Goal: Transaction & Acquisition: Purchase product/service

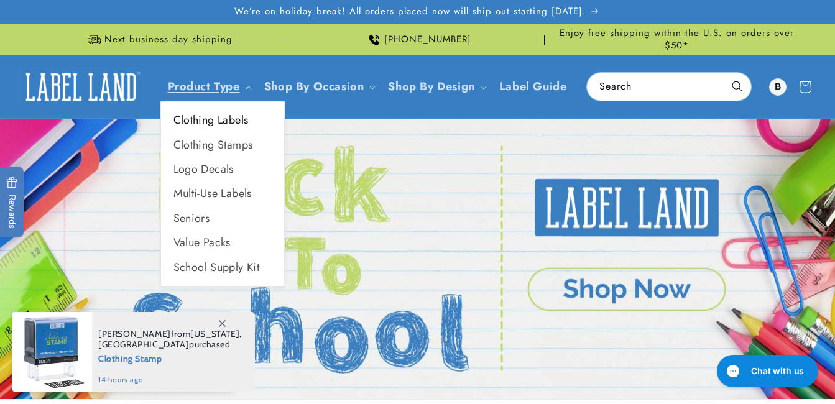
click at [241, 121] on link "Clothing Labels" at bounding box center [222, 120] width 123 height 24
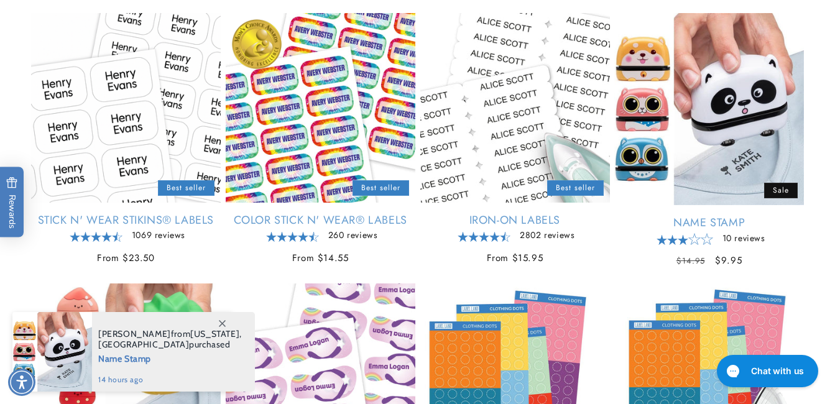
scroll to position [288, 0]
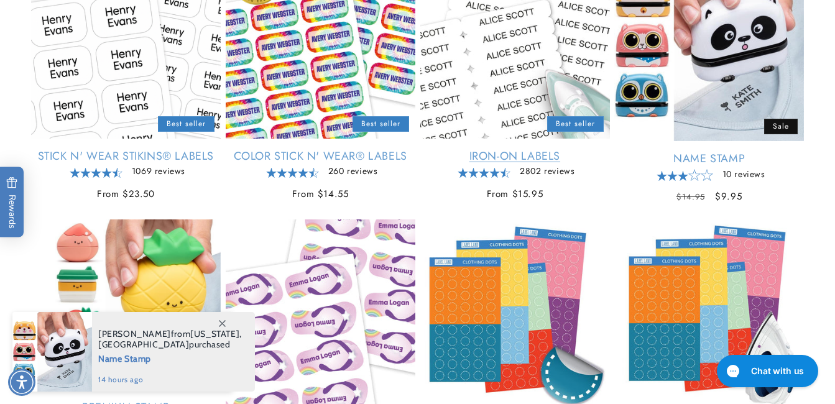
click at [521, 154] on link "Iron-On Labels" at bounding box center [515, 156] width 190 height 14
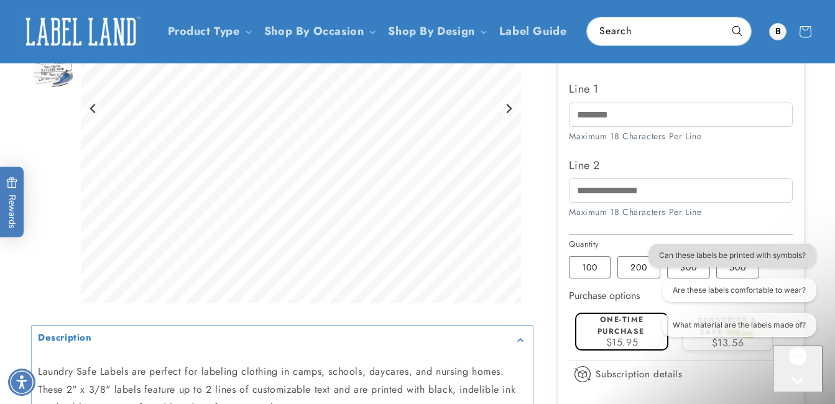
drag, startPoint x: 1302, startPoint y: 510, endPoint x: 655, endPoint y: 265, distance: 691.7
click at [655, 265] on button "Can these labels be printed with symbols?" at bounding box center [733, 256] width 168 height 24
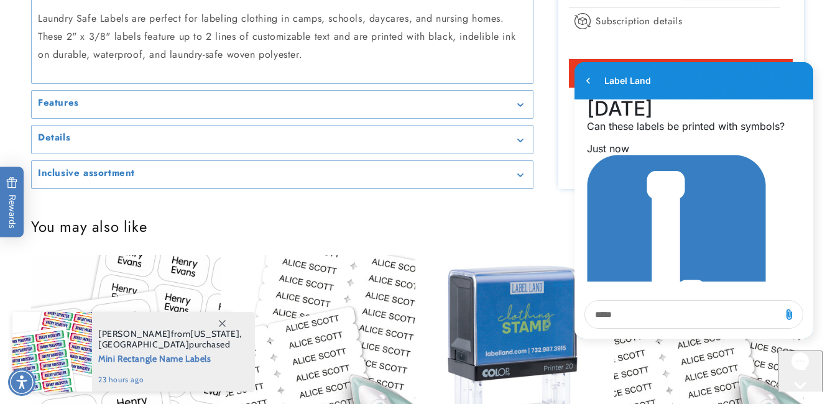
scroll to position [1031, 0]
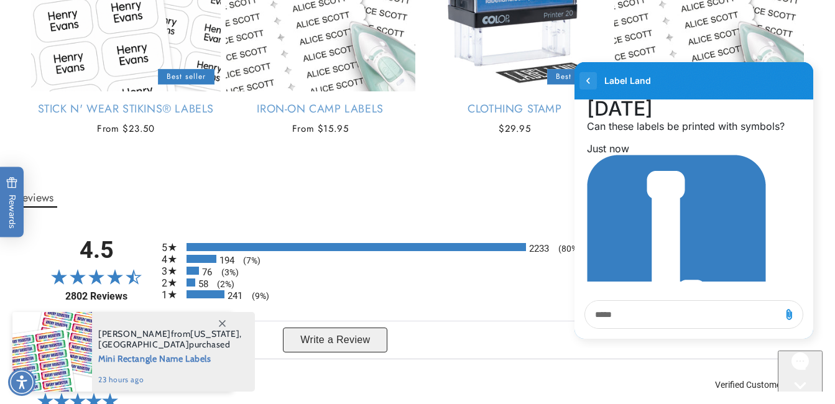
click at [588, 80] on icon "go to home page" at bounding box center [588, 81] width 3 height 6
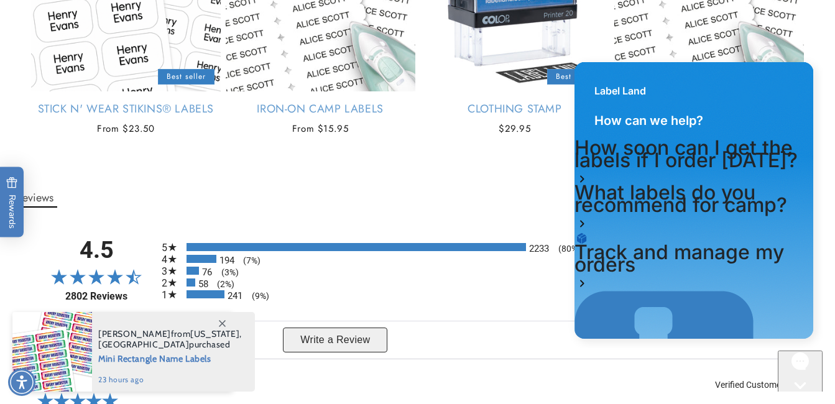
click at [807, 401] on icon "Gorgias live chat" at bounding box center [800, 407] width 12 height 12
click at [796, 401] on icon "Gorgias live chat" at bounding box center [800, 407] width 12 height 12
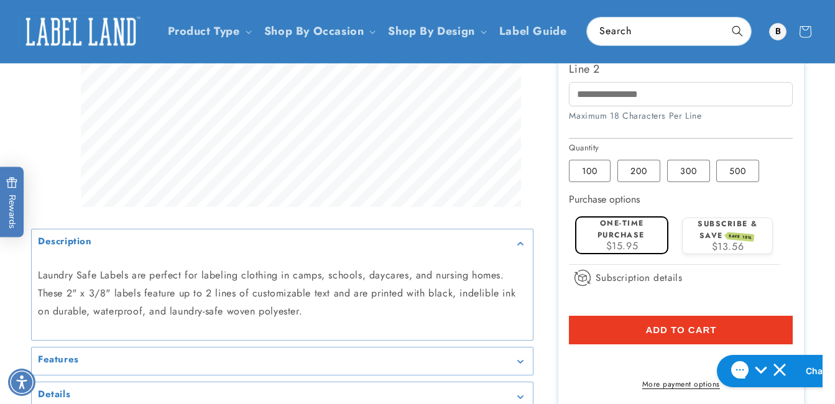
scroll to position [342, 0]
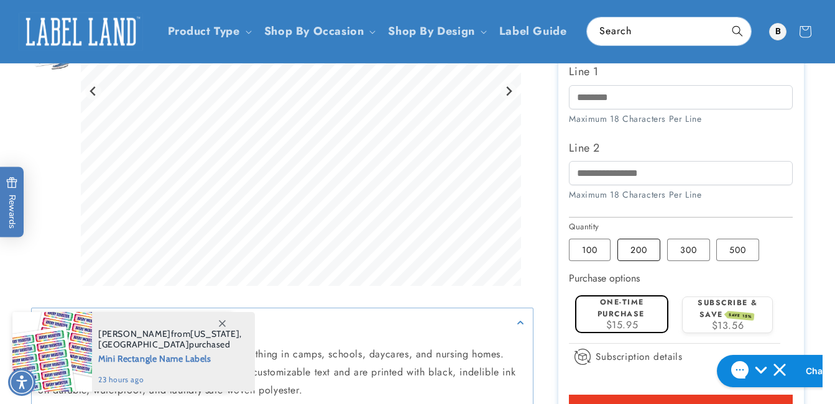
click at [644, 251] on label "200 Variant sold out or unavailable" at bounding box center [639, 250] width 43 height 22
click at [659, 101] on input "Line 1" at bounding box center [681, 97] width 224 height 24
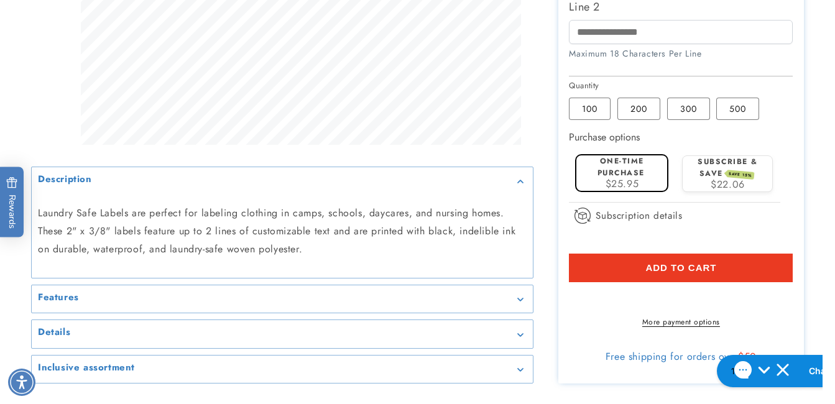
scroll to position [488, 0]
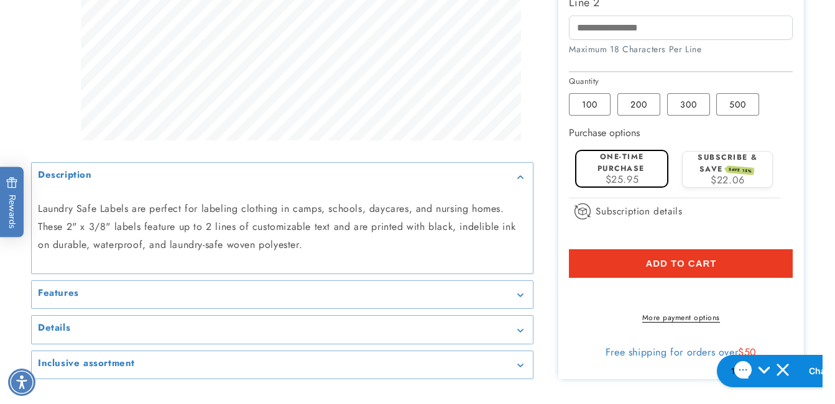
click at [672, 266] on span "Add to cart" at bounding box center [681, 263] width 71 height 11
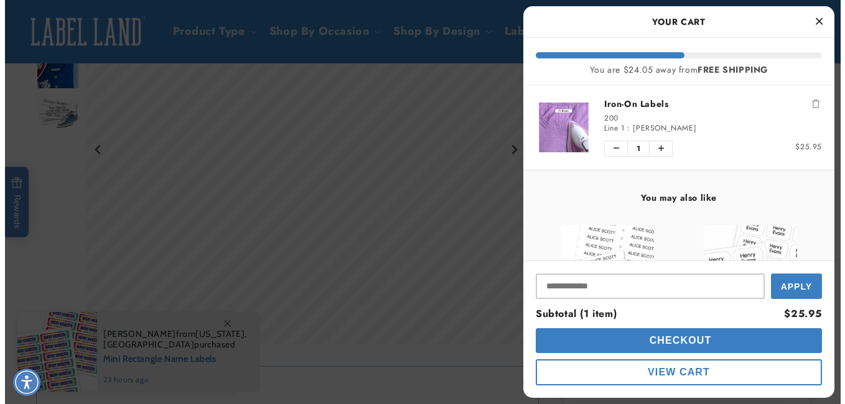
scroll to position [276, 0]
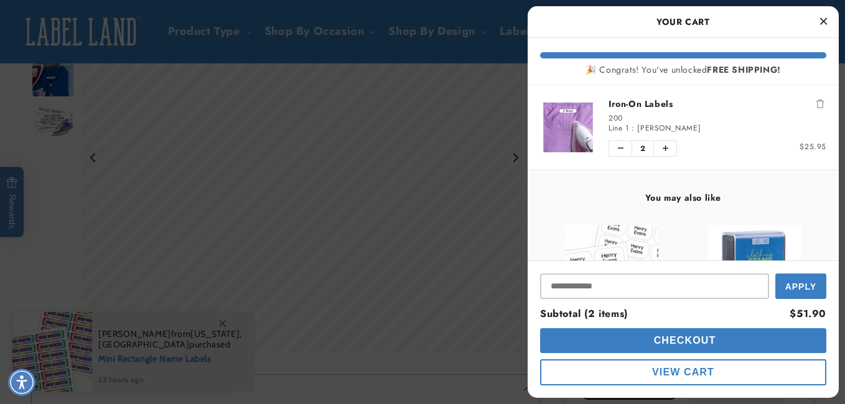
click at [824, 17] on icon "Close Cart" at bounding box center [823, 21] width 7 height 11
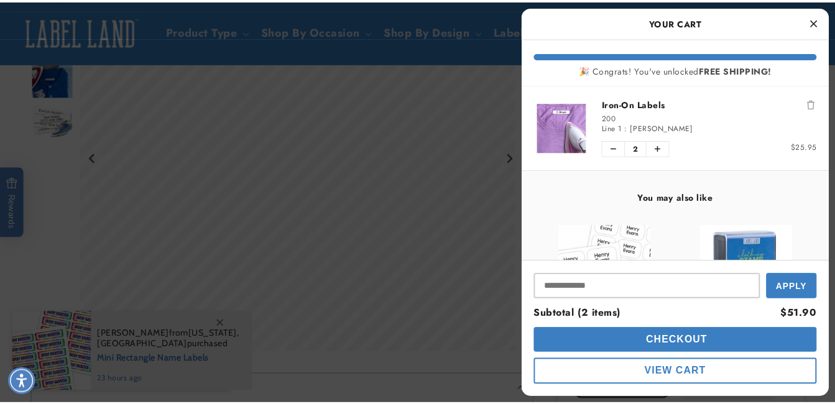
scroll to position [280, 0]
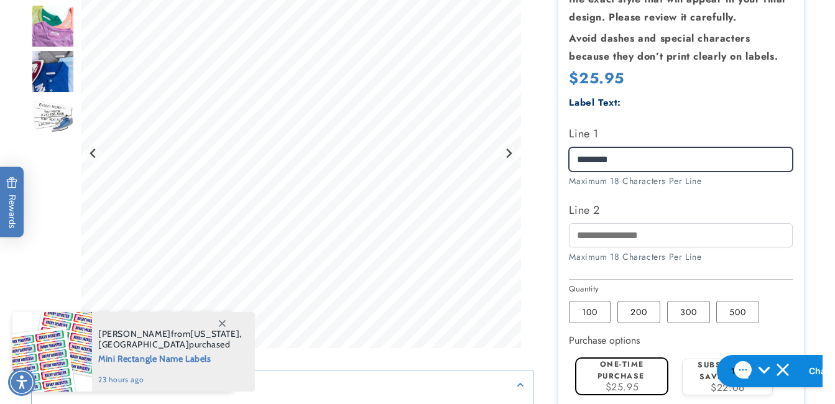
drag, startPoint x: 587, startPoint y: 165, endPoint x: 559, endPoint y: 166, distance: 28.0
click at [559, 166] on section "Iron-On Labels Iron-On Labels 2802 Reviews Estimated Delivery: [DATE] - [DATE] …" at bounding box center [682, 221] width 246 height 731
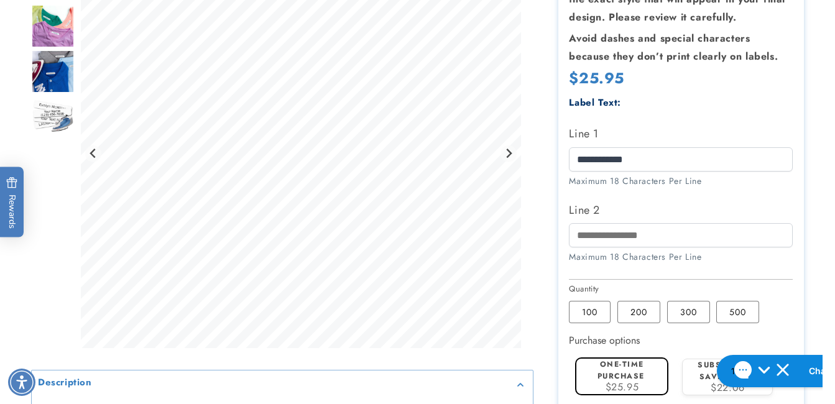
click at [628, 368] on label "One-time purchase" at bounding box center [621, 370] width 47 height 23
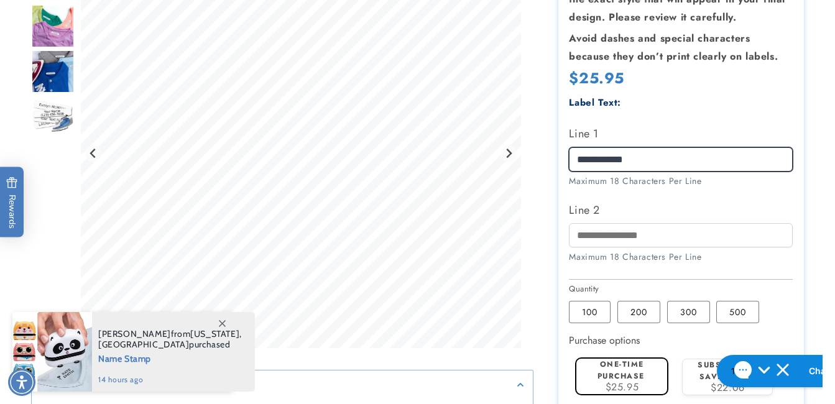
drag, startPoint x: 572, startPoint y: 160, endPoint x: 544, endPoint y: 165, distance: 29.0
click at [544, 165] on div "Iron-On Labels Iron-On Labels 2802 Reviews Estimated Delivery: [DATE] - [DATE] …" at bounding box center [669, 221] width 271 height 731
click at [641, 378] on label "One-time purchase" at bounding box center [621, 370] width 47 height 23
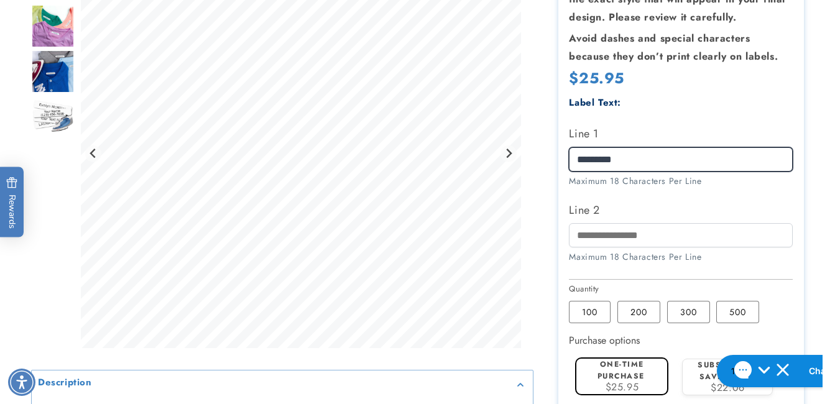
drag, startPoint x: 647, startPoint y: 161, endPoint x: 536, endPoint y: 172, distance: 111.2
click at [536, 172] on div "Iron-On Labels Iron-On Labels 2802 Reviews Estimated Delivery: [DATE] - [DATE] …" at bounding box center [669, 221] width 271 height 731
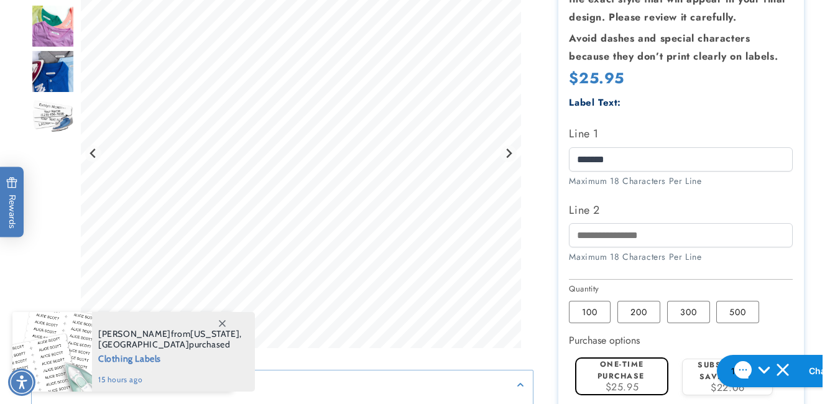
click at [639, 373] on label "One-time purchase" at bounding box center [621, 370] width 47 height 23
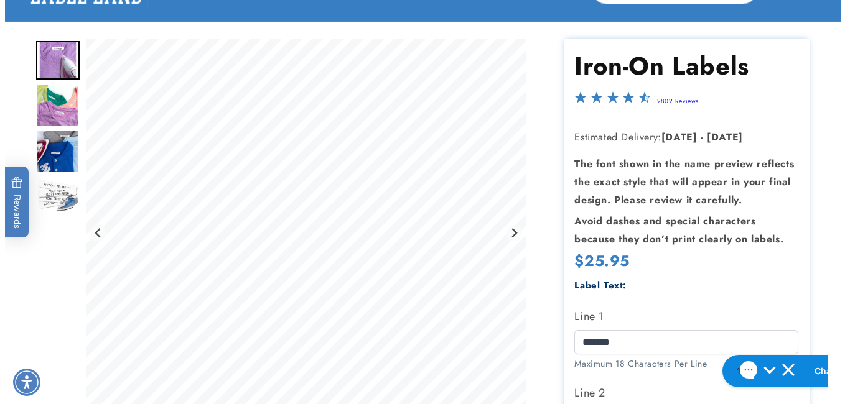
scroll to position [0, 0]
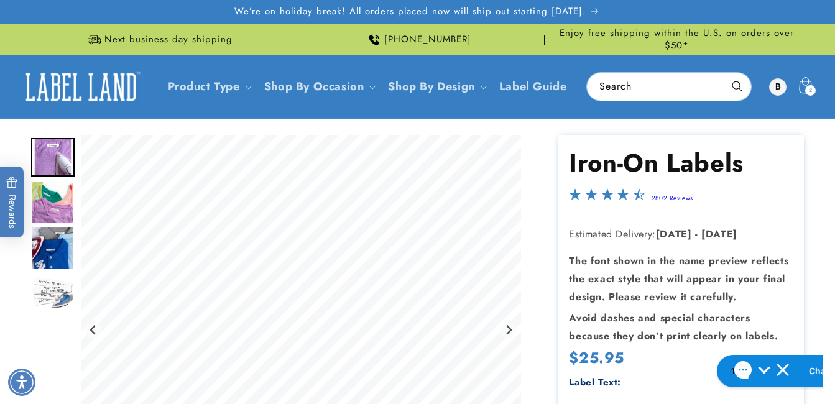
click at [812, 85] on span "2" at bounding box center [811, 90] width 4 height 11
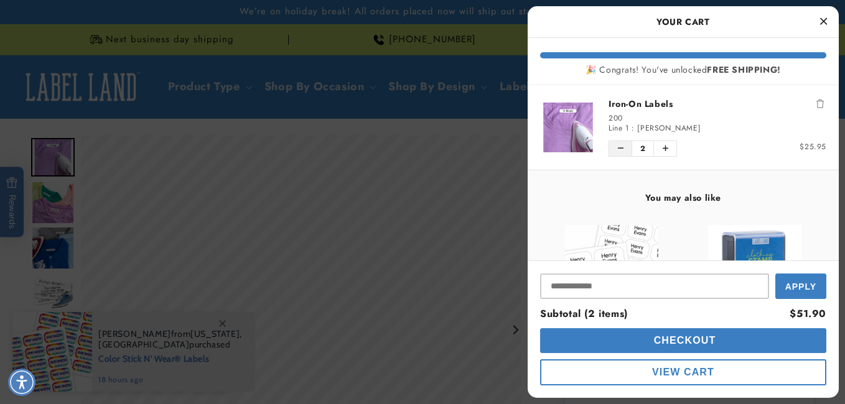
click at [618, 147] on icon "Decrease quantity of Iron-On Labels" at bounding box center [621, 148] width 6 height 7
click at [825, 21] on icon "Close Cart" at bounding box center [823, 21] width 7 height 11
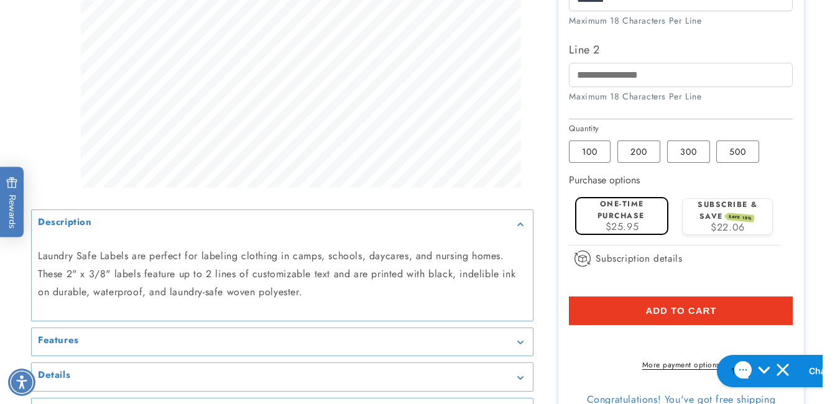
scroll to position [448, 0]
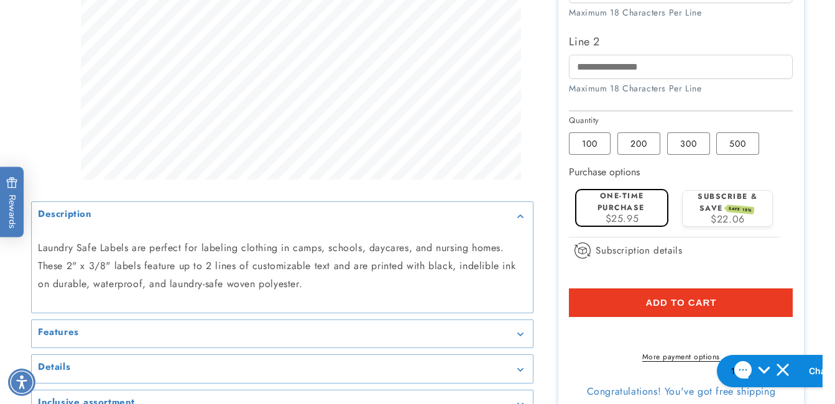
click at [633, 208] on label "One-time purchase" at bounding box center [621, 201] width 47 height 23
click at [763, 254] on div "Subscription details How subscriptions work By signing up to this subscription …" at bounding box center [681, 255] width 224 height 35
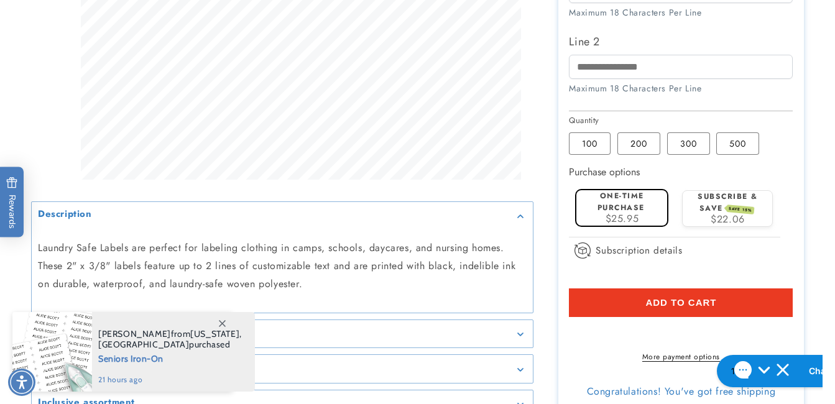
click at [723, 307] on button "Add to cart" at bounding box center [681, 303] width 224 height 29
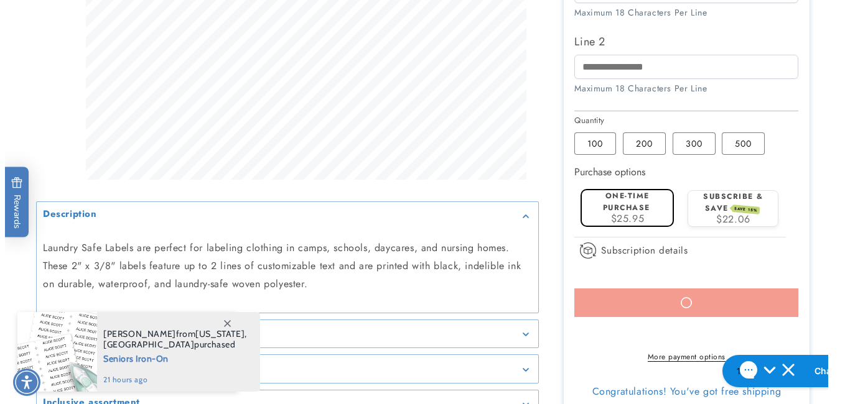
scroll to position [444, 0]
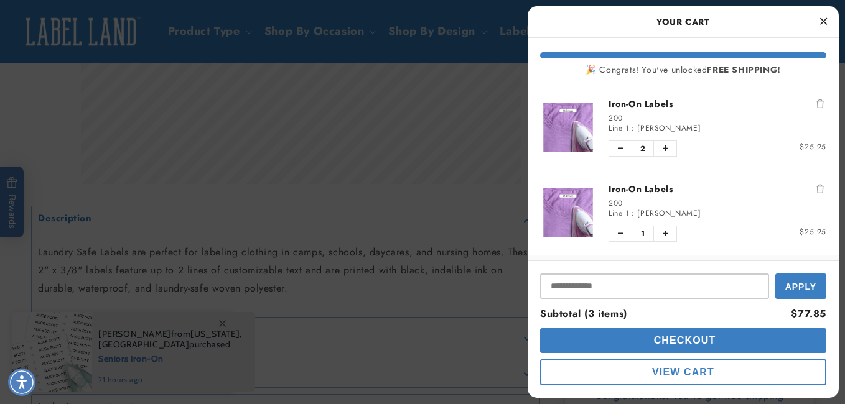
click at [823, 19] on icon "Close Cart" at bounding box center [823, 21] width 7 height 11
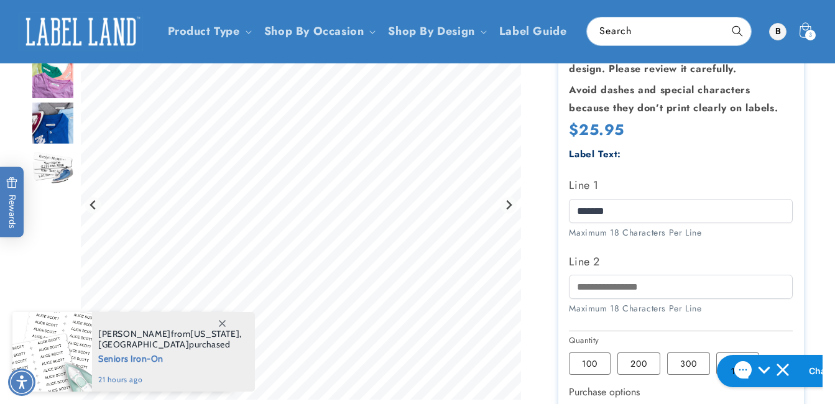
scroll to position [133, 0]
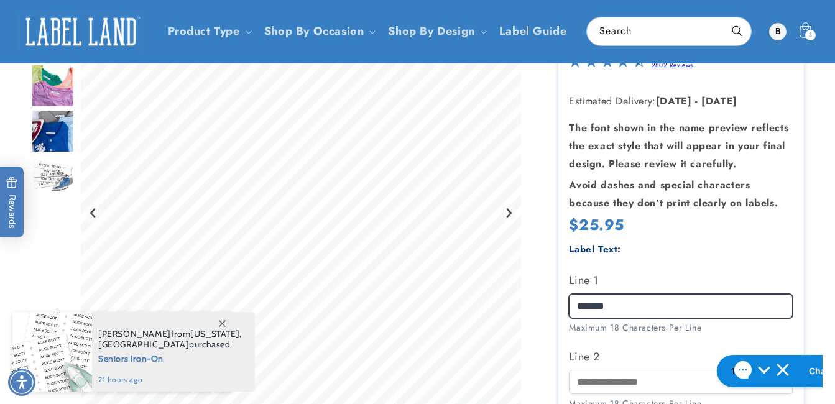
drag, startPoint x: 635, startPoint y: 308, endPoint x: 538, endPoint y: 310, distance: 97.1
click at [538, 310] on div "Iron-On Labels Iron-On Labels 2802 Reviews Estimated Delivery: [DATE] - [DATE] …" at bounding box center [669, 367] width 271 height 731
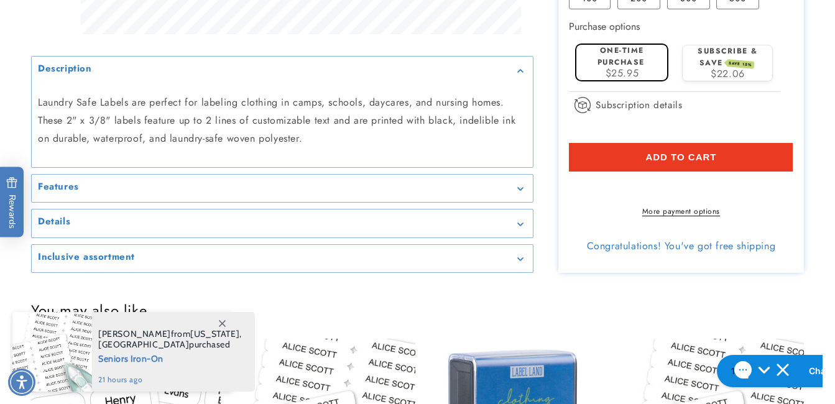
scroll to position [598, 0]
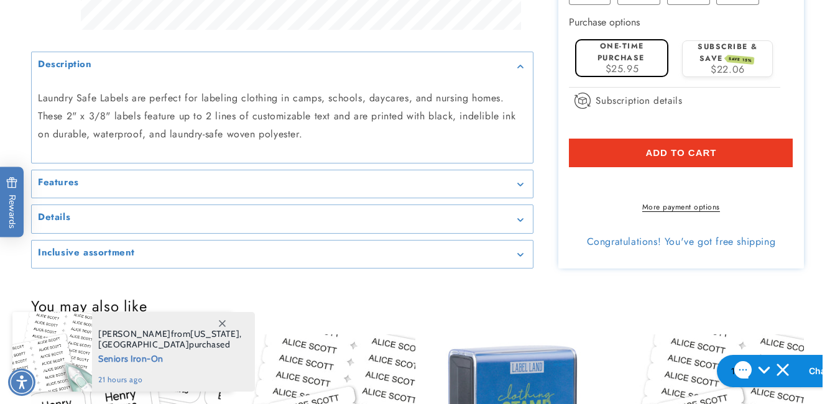
click at [733, 152] on button "Add to cart" at bounding box center [681, 153] width 224 height 29
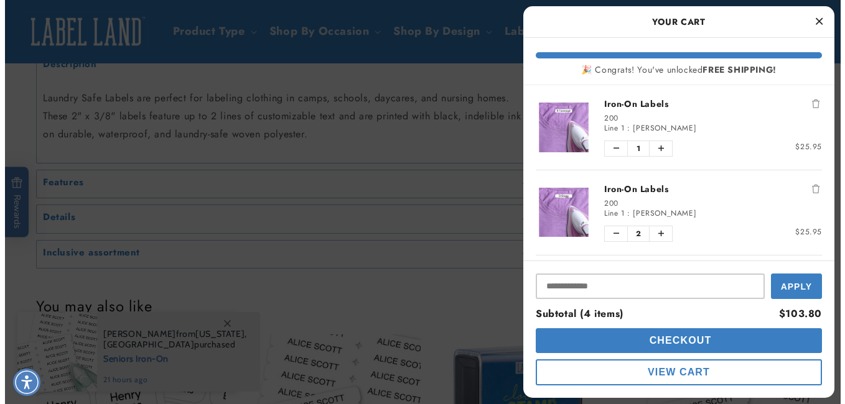
scroll to position [594, 0]
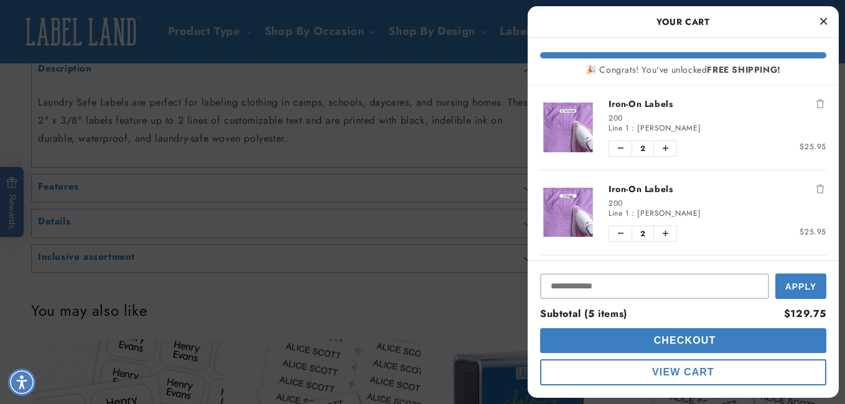
click at [824, 19] on icon "Close Cart" at bounding box center [823, 21] width 7 height 11
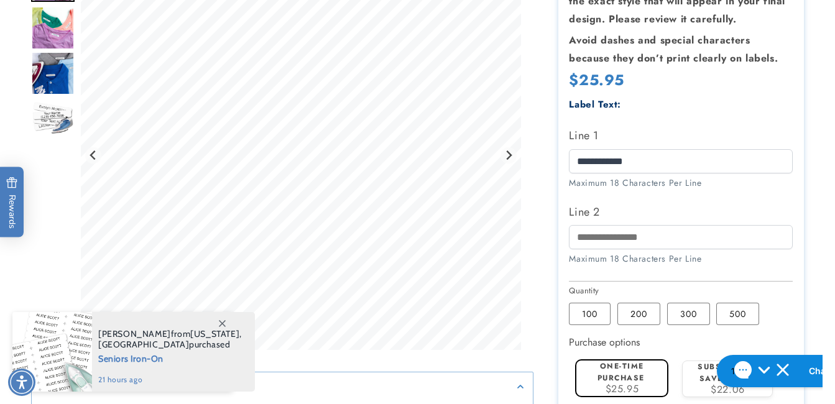
scroll to position [312, 0]
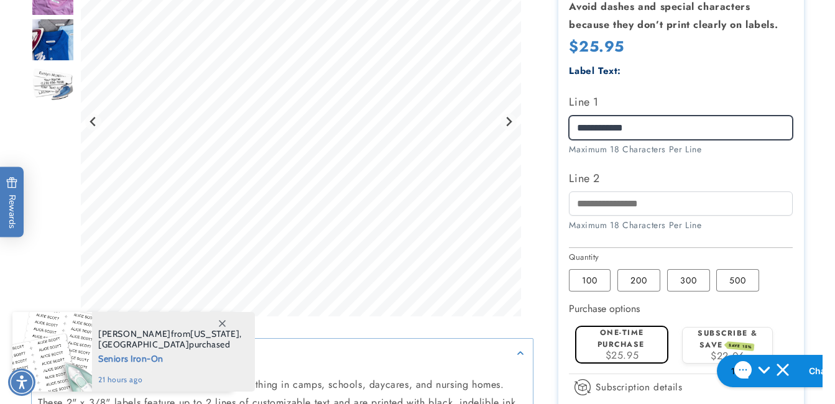
drag, startPoint x: 678, startPoint y: 125, endPoint x: 552, endPoint y: 131, distance: 125.8
click at [552, 131] on div "Iron-On Labels Iron-On Labels 2802 Reviews Estimated Delivery: [DATE] - [DATE] …" at bounding box center [669, 189] width 271 height 731
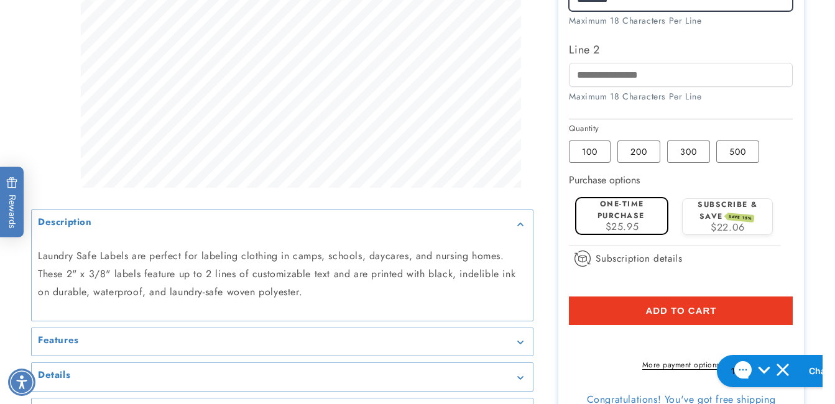
scroll to position [623, 0]
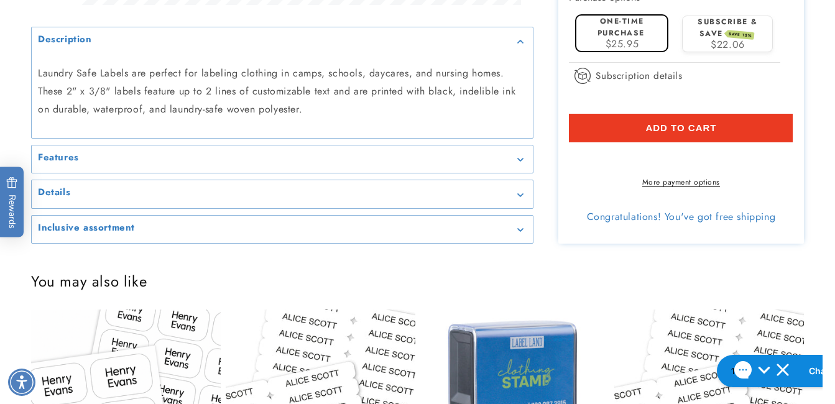
click at [716, 128] on span "Add to cart" at bounding box center [681, 128] width 71 height 11
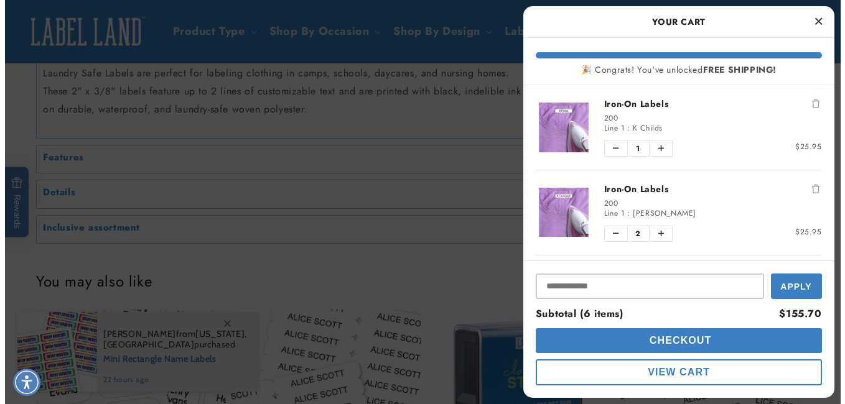
scroll to position [619, 0]
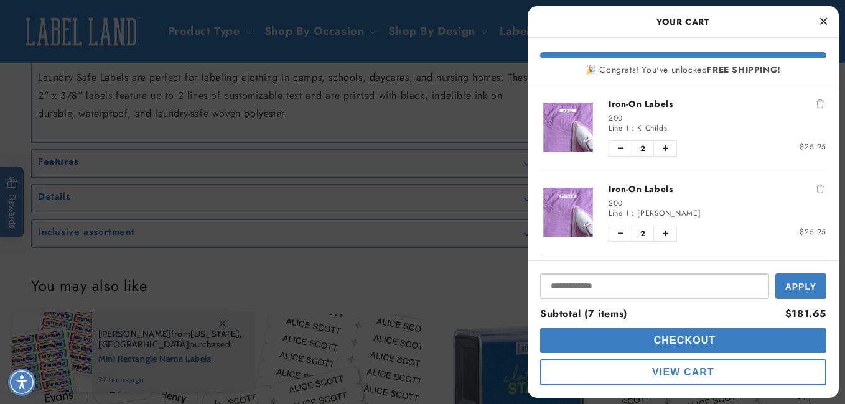
click at [820, 23] on icon "Close Cart" at bounding box center [823, 21] width 7 height 11
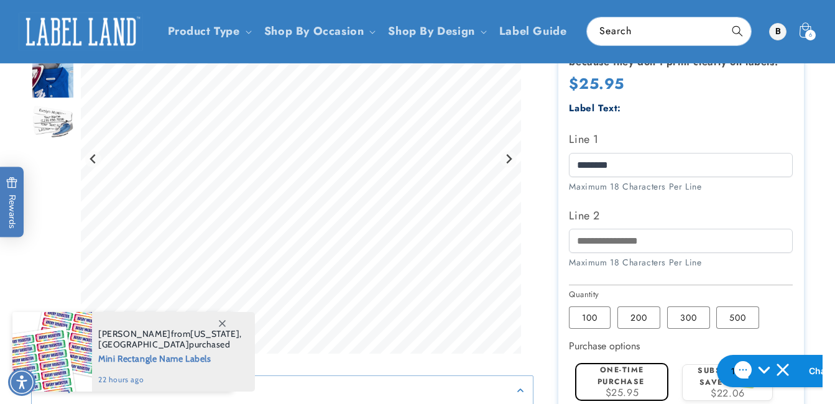
scroll to position [270, 0]
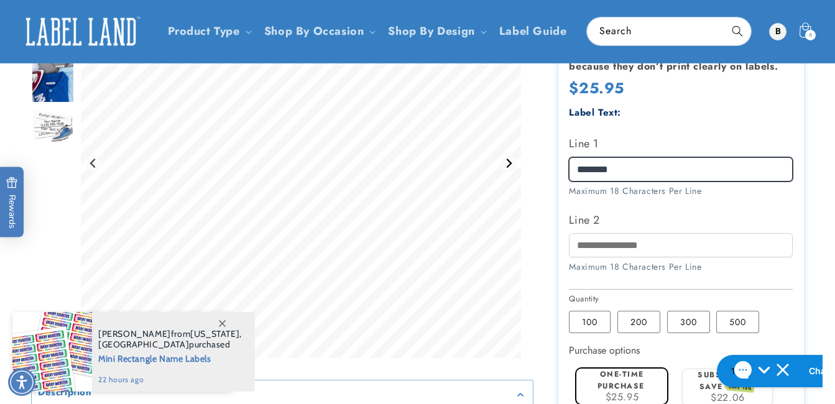
drag, startPoint x: 624, startPoint y: 177, endPoint x: 513, endPoint y: 174, distance: 110.7
click at [513, 174] on div at bounding box center [417, 231] width 773 height 731
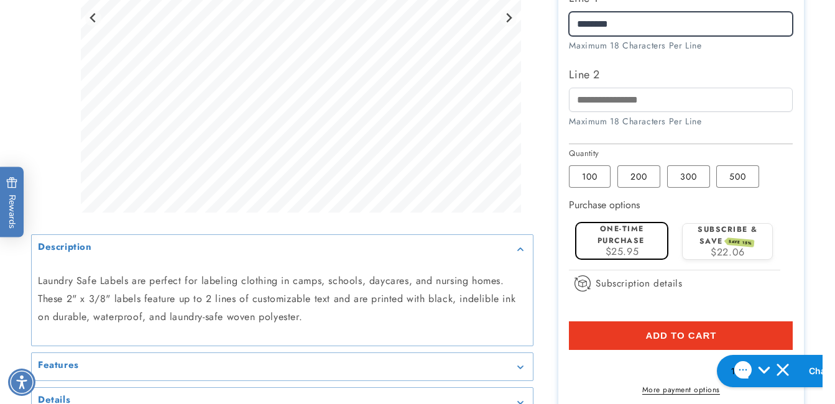
scroll to position [486, 0]
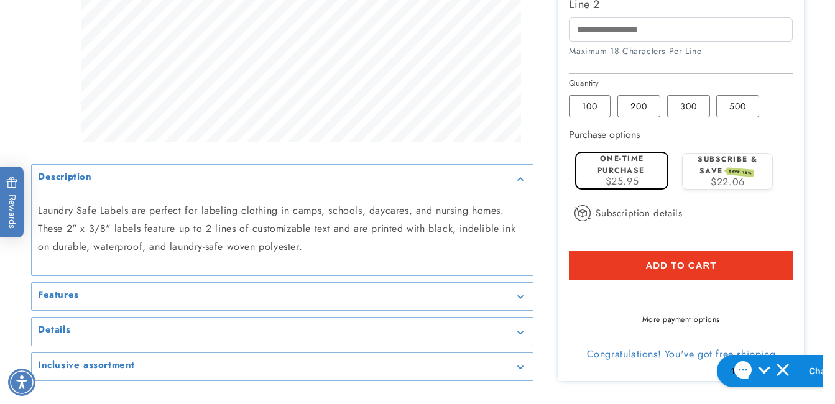
click at [712, 266] on span "Add to cart" at bounding box center [681, 265] width 71 height 11
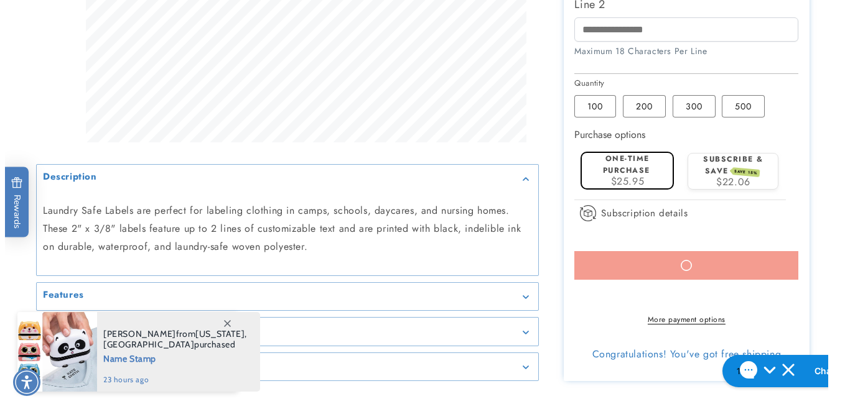
scroll to position [481, 0]
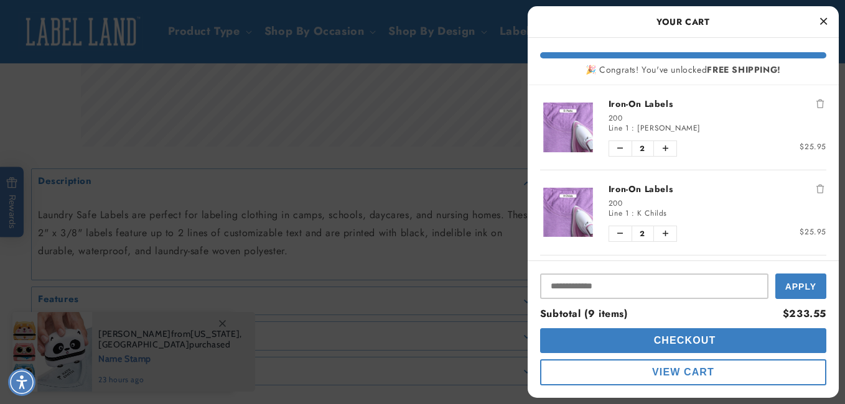
click at [822, 22] on icon "Close Cart" at bounding box center [823, 21] width 7 height 11
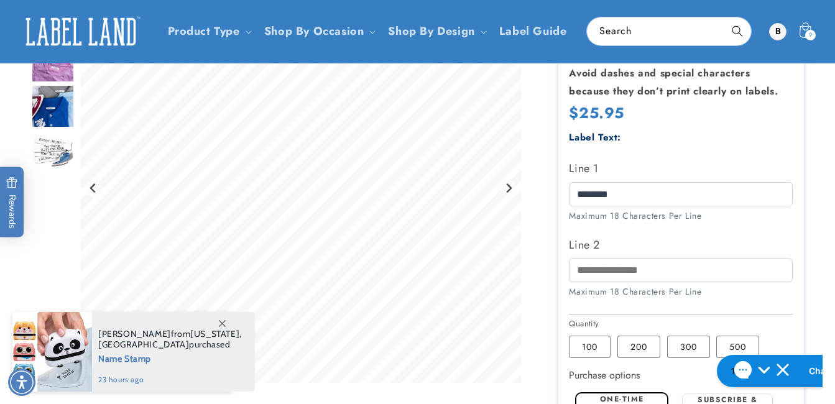
scroll to position [212, 0]
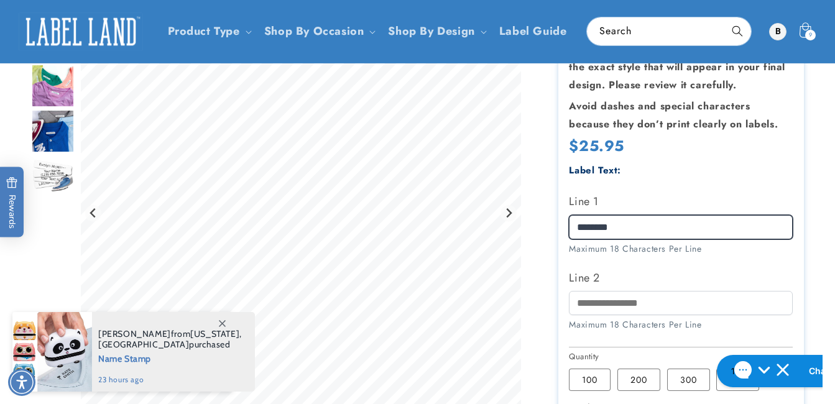
click at [492, 222] on div at bounding box center [417, 288] width 773 height 731
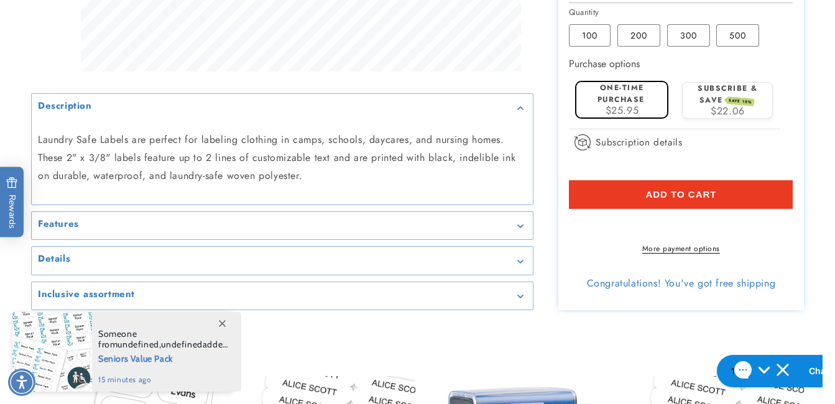
scroll to position [577, 0]
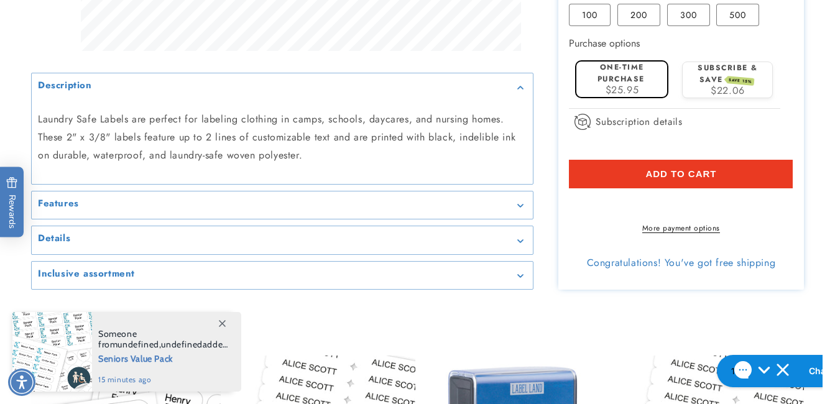
click at [689, 179] on span "Add to cart" at bounding box center [681, 174] width 71 height 11
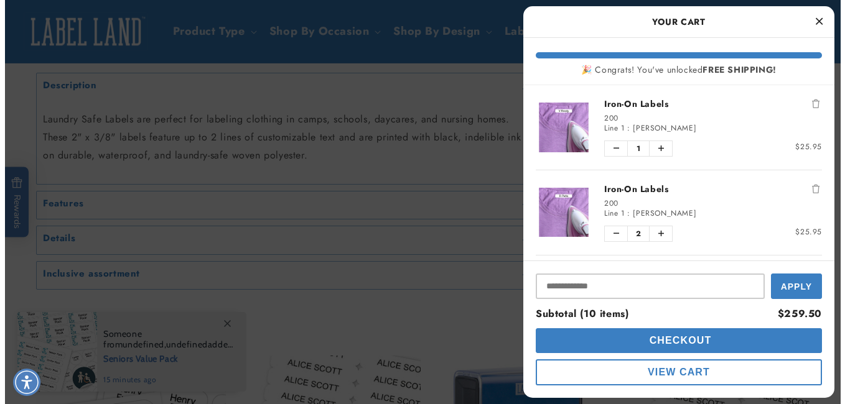
scroll to position [573, 0]
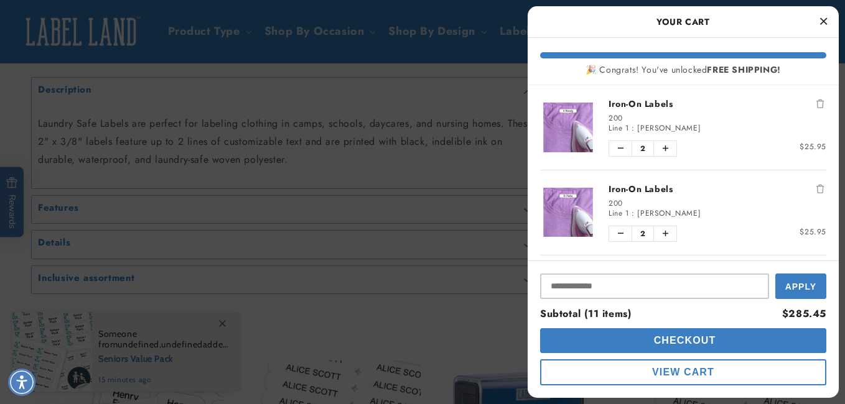
click at [820, 29] on button "Close Cart" at bounding box center [823, 21] width 19 height 19
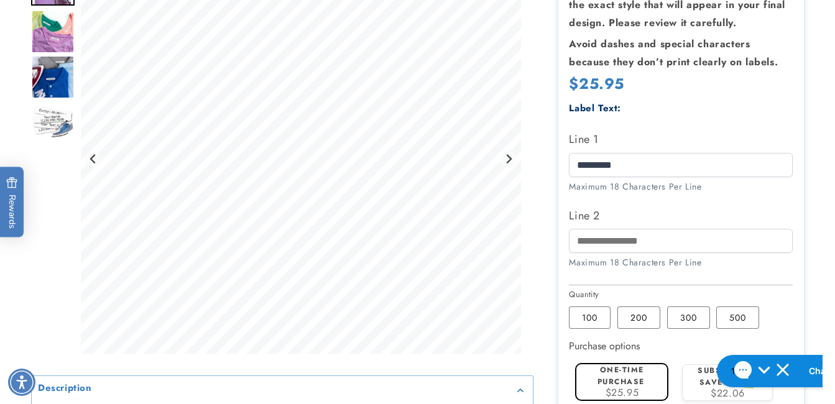
scroll to position [299, 0]
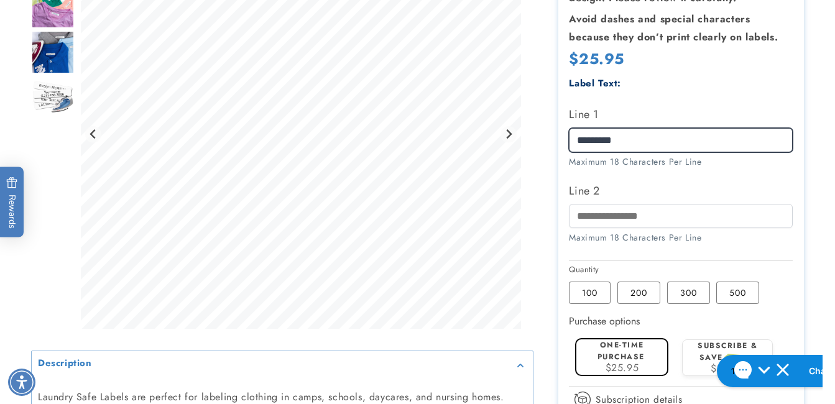
drag, startPoint x: 662, startPoint y: 146, endPoint x: 555, endPoint y: 136, distance: 107.4
click at [555, 136] on div "Iron-On Labels Iron-On Labels 2802 Reviews Estimated Delivery: [DATE] - [DATE] …" at bounding box center [669, 201] width 271 height 731
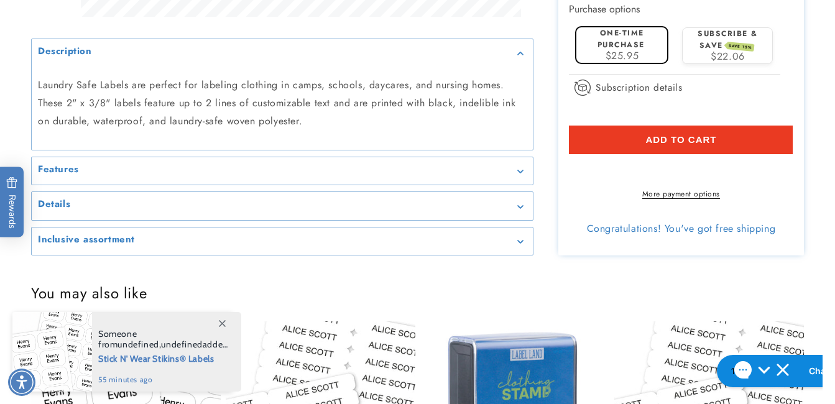
scroll to position [652, 0]
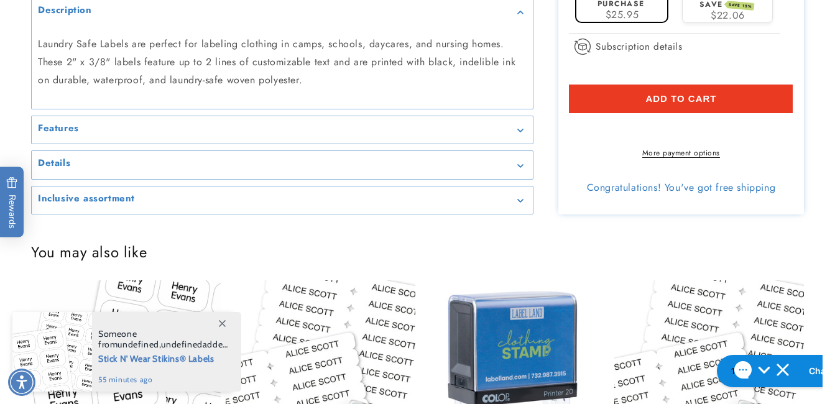
type input "**********"
click at [737, 102] on button "Add to cart" at bounding box center [681, 99] width 224 height 29
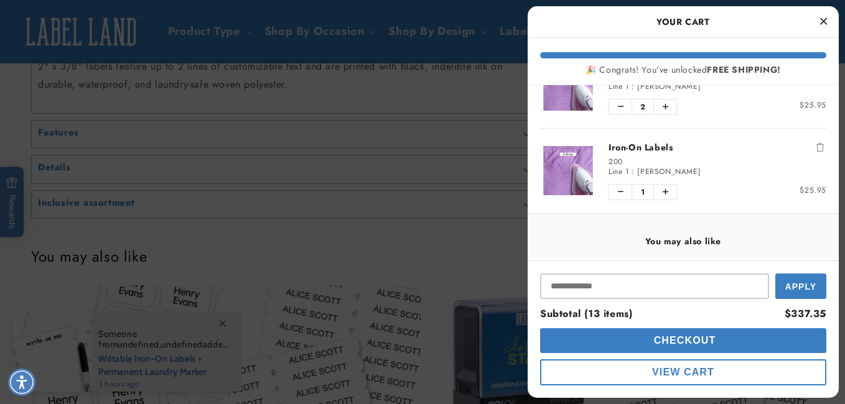
scroll to position [453, 0]
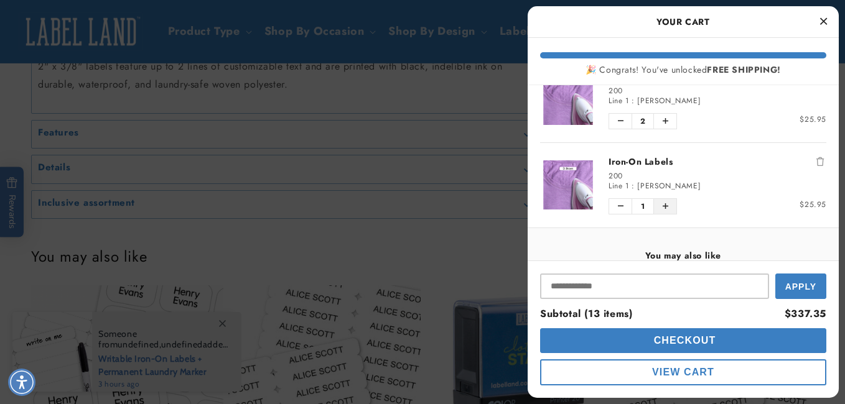
click at [663, 208] on icon "Increase quantity of Iron-On Labels" at bounding box center [665, 206] width 6 height 7
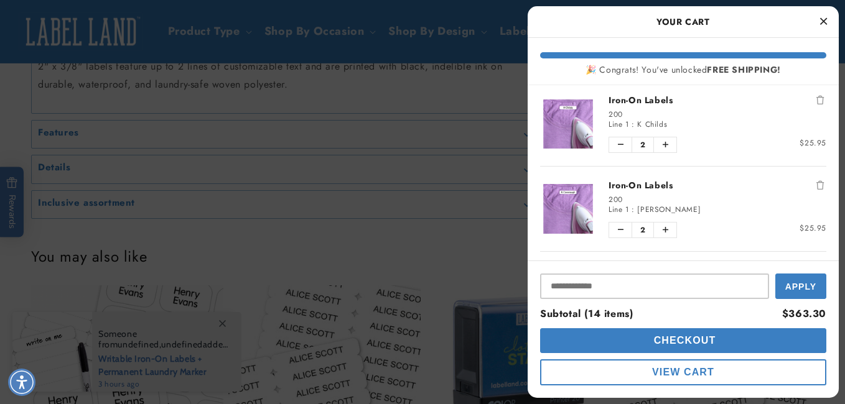
scroll to position [248, 0]
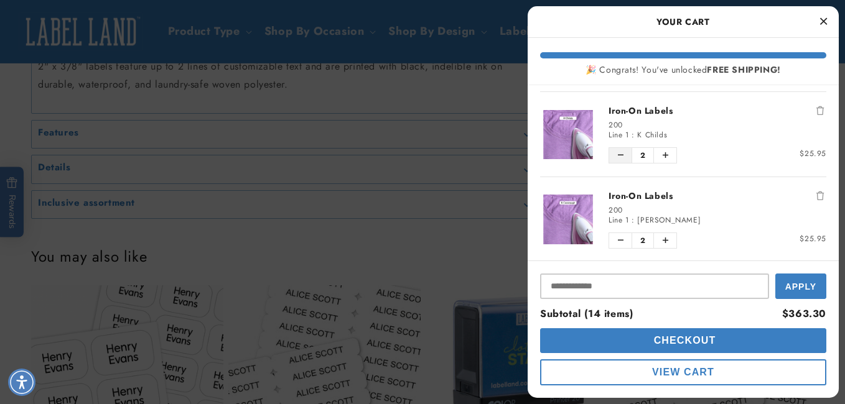
click at [620, 157] on icon "Decrease quantity of Iron-On Labels" at bounding box center [621, 155] width 6 height 7
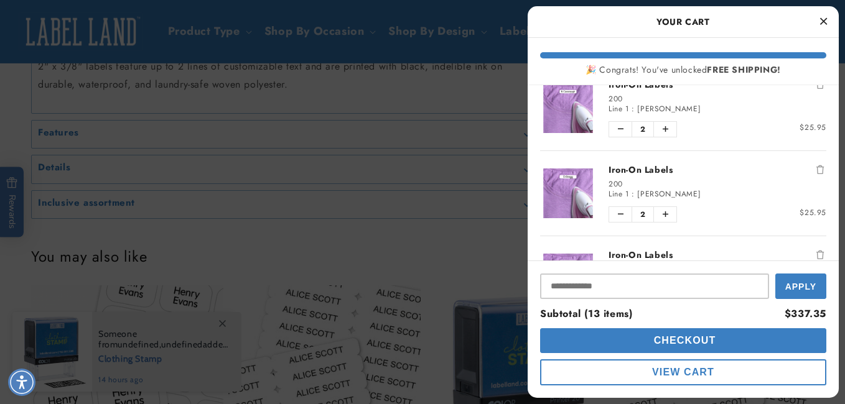
scroll to position [420, 0]
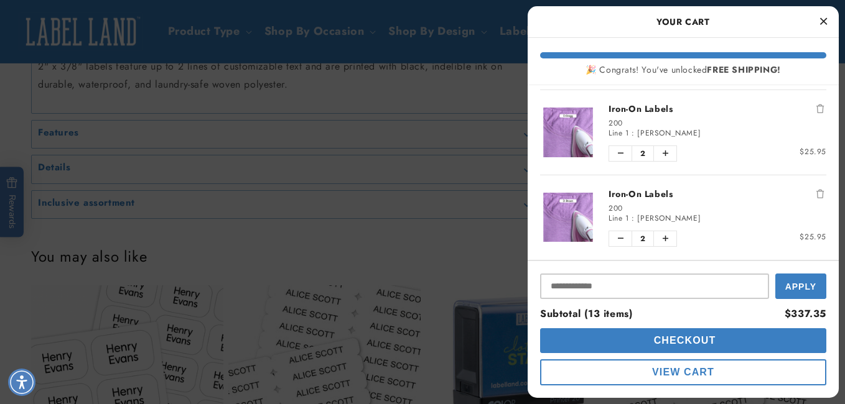
click at [702, 338] on span "Checkout" at bounding box center [683, 340] width 65 height 11
